Goal: Task Accomplishment & Management: Use online tool/utility

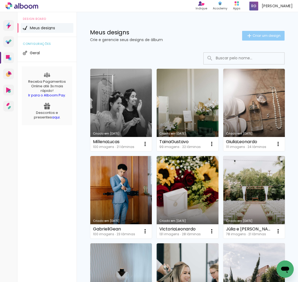
click at [274, 36] on span "Criar um design" at bounding box center [266, 35] width 28 height 3
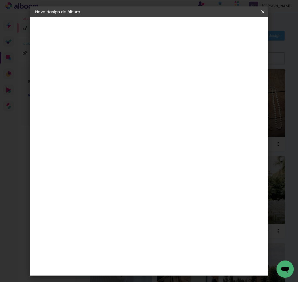
click at [123, 74] on input at bounding box center [123, 72] width 0 height 8
type input "EmilyWemerson"
type paper-input "EmilyWemerson"
click at [0, 0] on slot "Avançar" at bounding box center [0, 0] width 0 height 0
click at [0, 0] on slot "Tamanho Livre" at bounding box center [0, 0] width 0 height 0
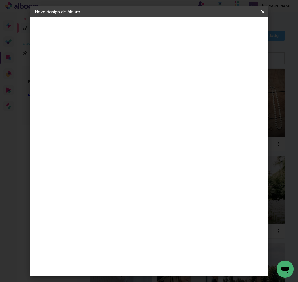
click at [223, 31] on paper-button "Avançar" at bounding box center [210, 28] width 26 height 9
click at [233, 33] on span "Iniciar design" at bounding box center [226, 31] width 14 height 8
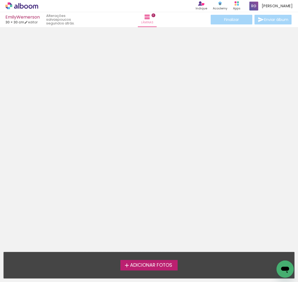
click at [157, 263] on span "Adicionar Fotos" at bounding box center [151, 265] width 42 height 5
click at [0, 0] on input "file" at bounding box center [0, 0] width 0 height 0
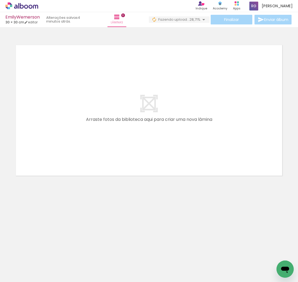
click at [202, 20] on iron-icon at bounding box center [203, 19] width 6 height 6
